Goal: Information Seeking & Learning: Learn about a topic

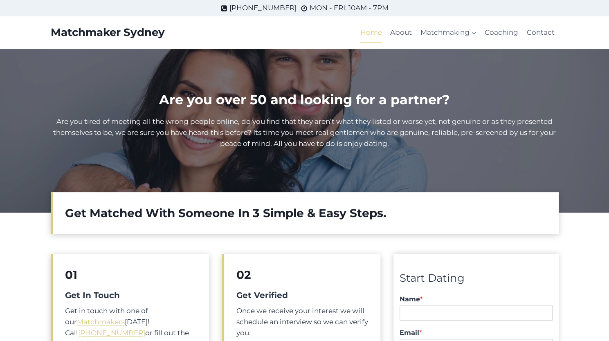
click at [370, 34] on link "Home" at bounding box center [371, 33] width 30 height 20
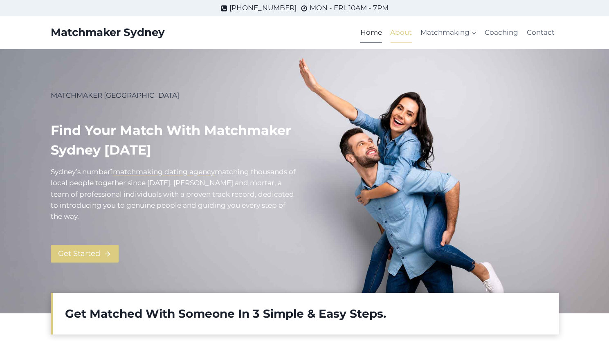
click at [405, 32] on link "About" at bounding box center [401, 33] width 30 height 20
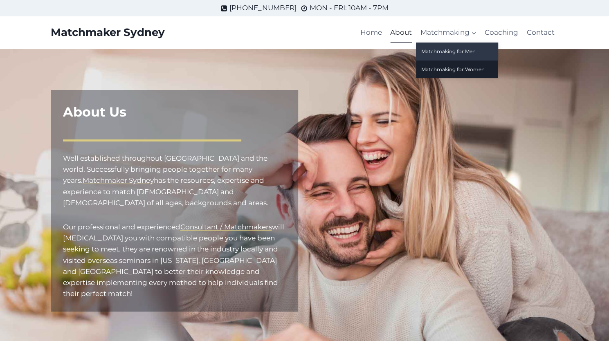
click at [451, 52] on link "Matchmaking for Men" at bounding box center [457, 52] width 82 height 18
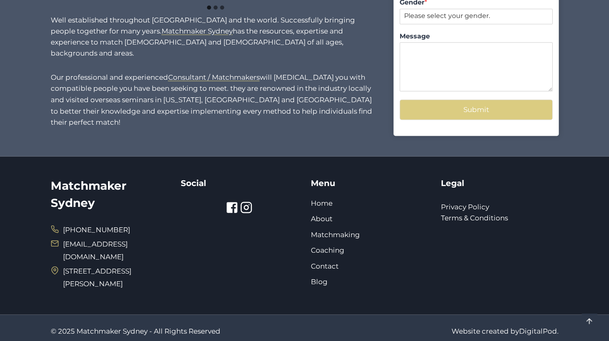
scroll to position [803, 0]
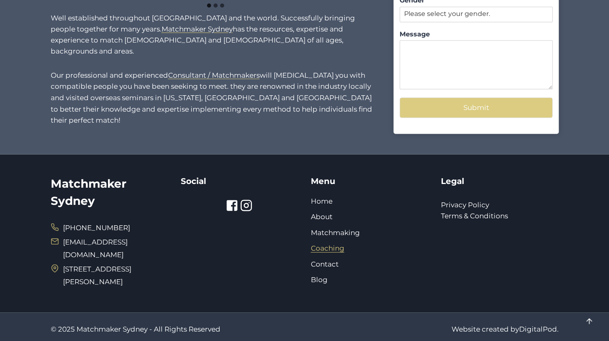
click at [328, 247] on link "Coaching" at bounding box center [328, 248] width 34 height 8
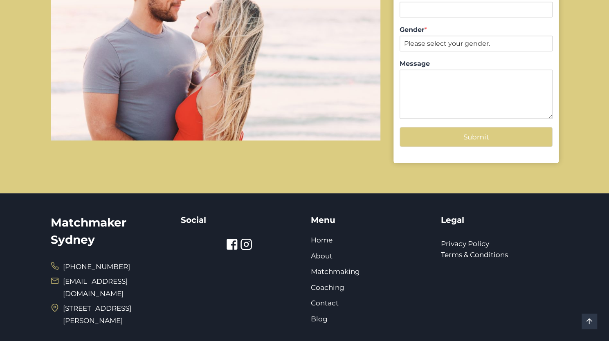
scroll to position [926, 0]
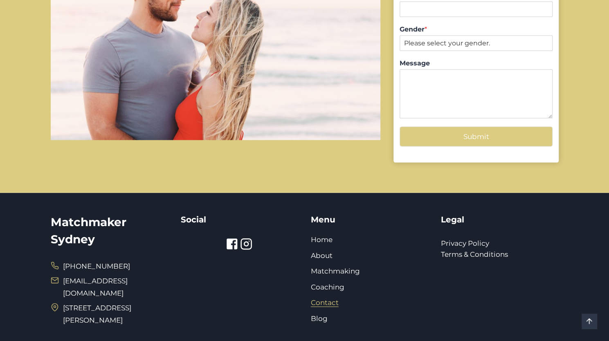
click at [325, 298] on link "Contact" at bounding box center [325, 302] width 28 height 8
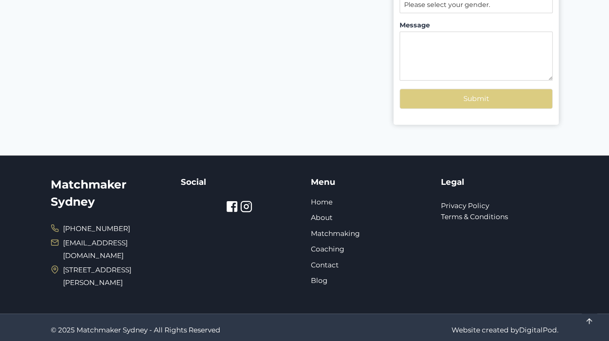
scroll to position [236, 0]
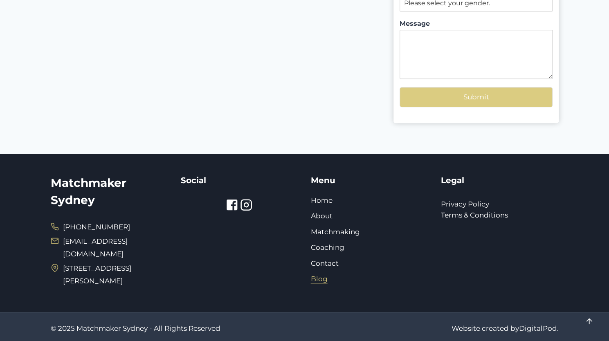
click at [321, 279] on link "Blog" at bounding box center [319, 279] width 17 height 8
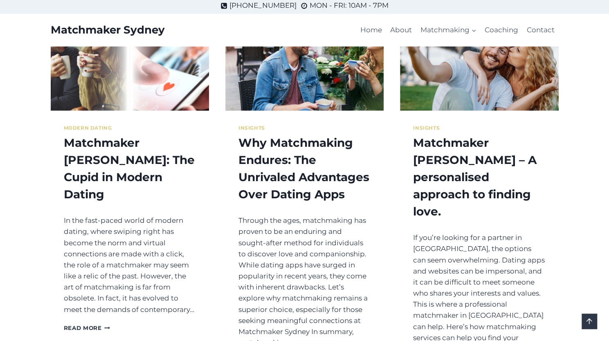
scroll to position [1274, 0]
click at [93, 324] on link "Read More Matchmaker Sydne: The Cupid in Modern Dating Continue" at bounding box center [87, 327] width 47 height 7
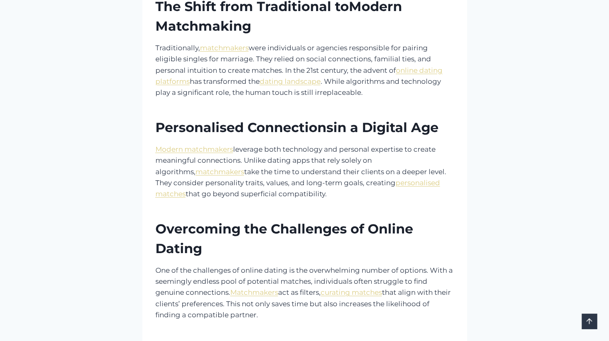
scroll to position [424, 0]
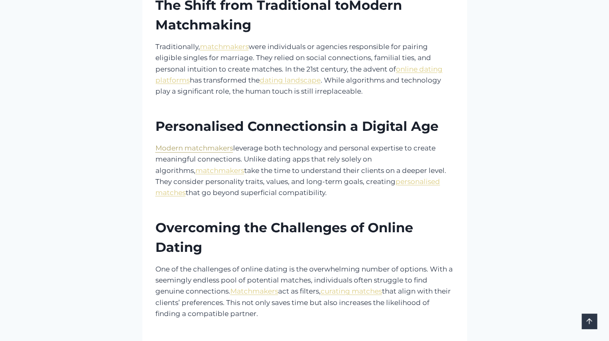
click at [204, 149] on link "Modern matchmakers" at bounding box center [194, 148] width 78 height 8
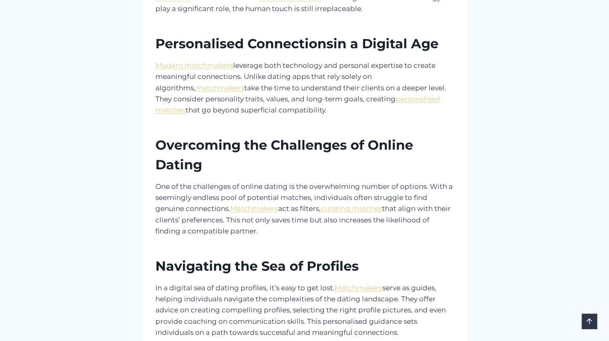
scroll to position [507, 0]
click at [351, 209] on link "curating matches" at bounding box center [351, 208] width 61 height 8
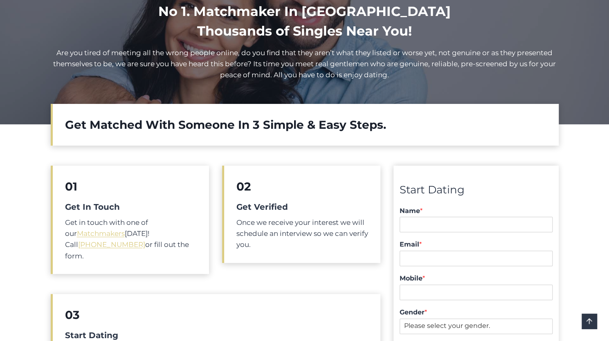
scroll to position [102, 0]
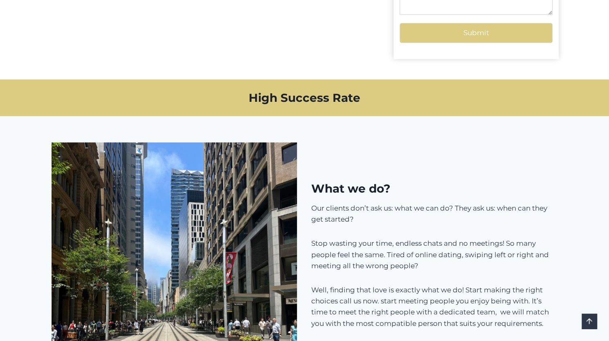
scroll to position [576, 0]
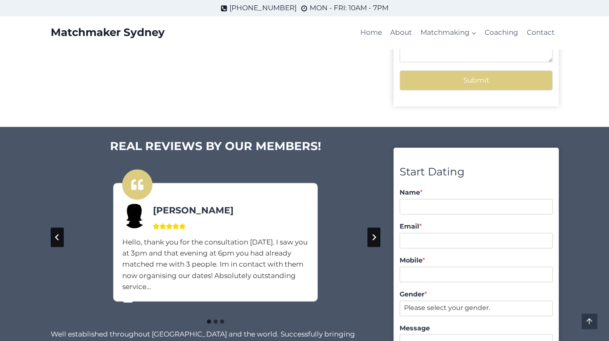
scroll to position [506, 0]
